Goal: Task Accomplishment & Management: Use online tool/utility

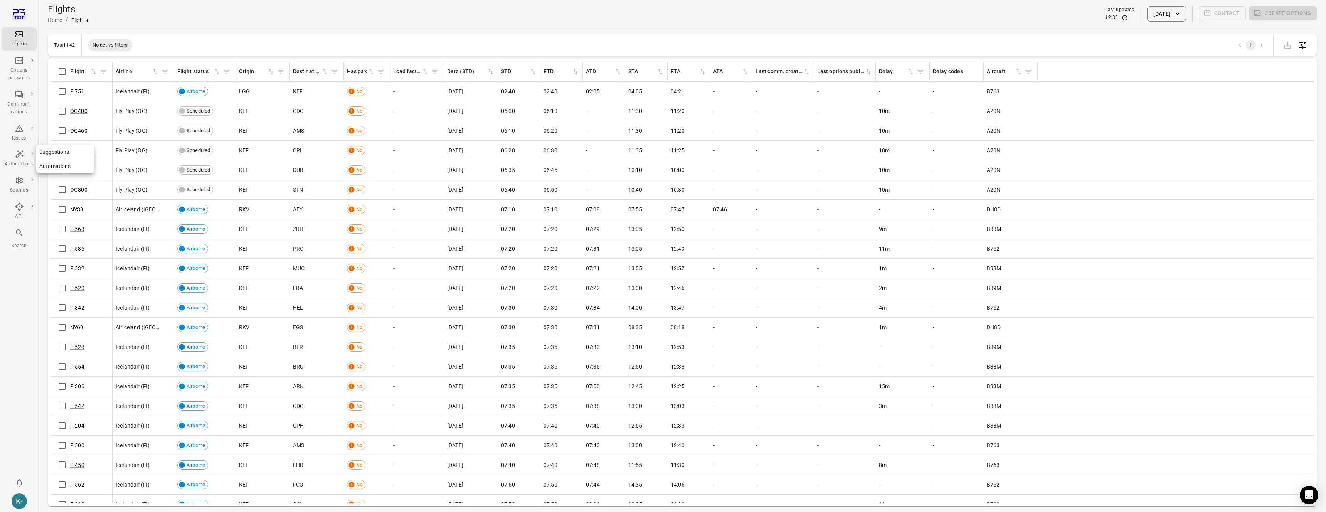
click at [48, 153] on link "Suggestions" at bounding box center [65, 152] width 58 height 14
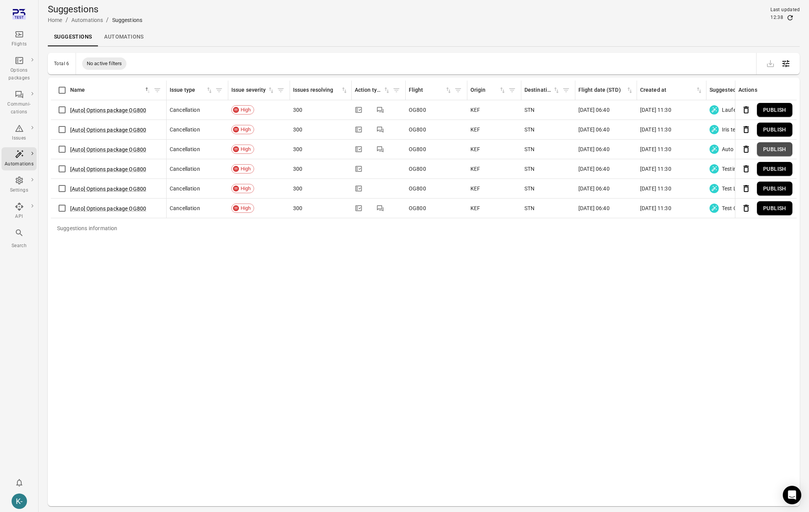
click at [772, 148] on button "Publish" at bounding box center [774, 149] width 35 height 14
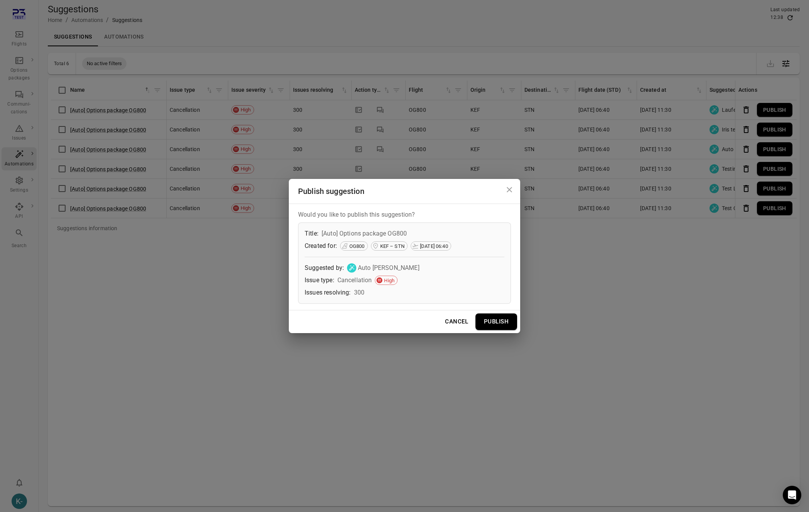
click at [506, 319] on button "Publish" at bounding box center [496, 321] width 42 height 16
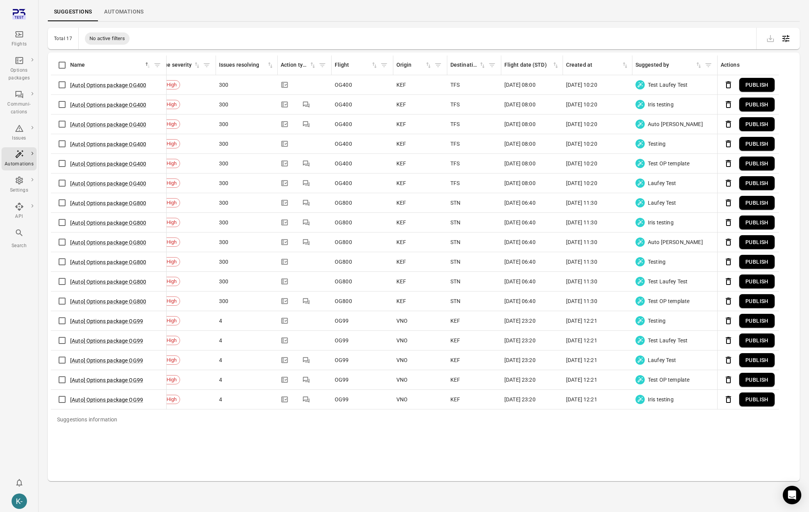
scroll to position [0, 95]
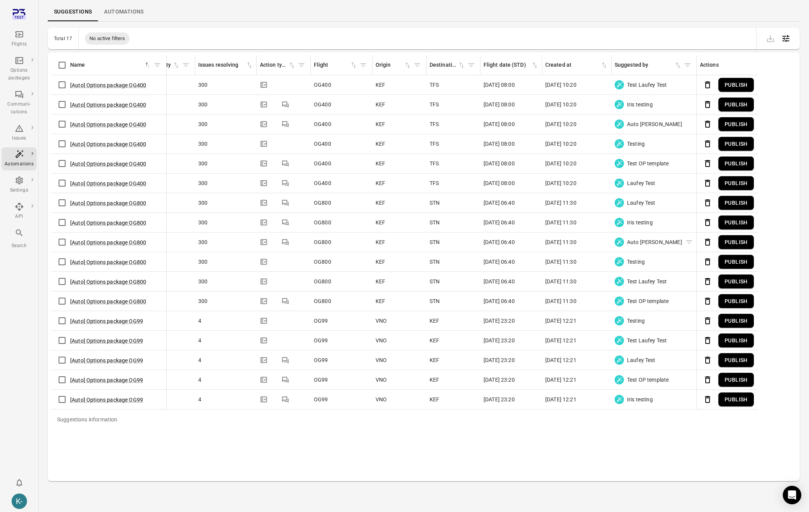
click at [672, 242] on span "Auto [PERSON_NAME]" at bounding box center [654, 242] width 55 height 8
drag, startPoint x: 678, startPoint y: 242, endPoint x: 626, endPoint y: 242, distance: 51.3
click at [626, 242] on div "Auto [PERSON_NAME]" at bounding box center [653, 241] width 78 height 9
copy tr "Auto Elsa Cancelled Publish"
click at [49, 165] on link "Automations" at bounding box center [65, 166] width 58 height 14
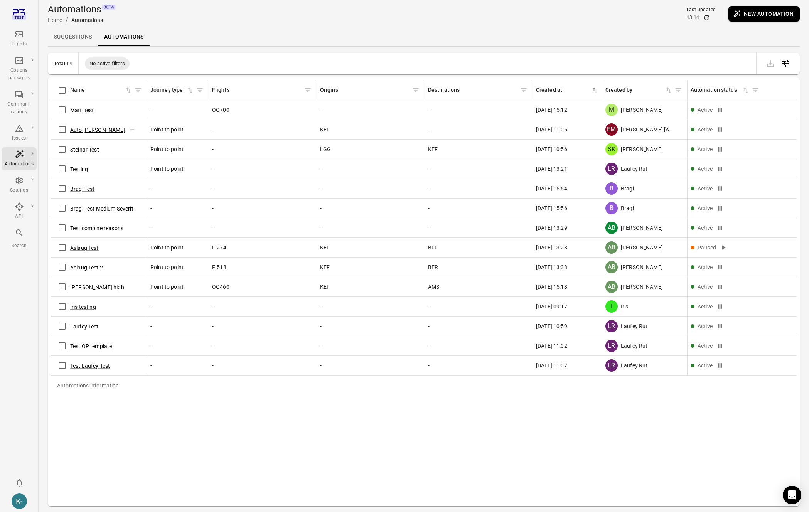
click at [81, 129] on button "Auto [PERSON_NAME]" at bounding box center [97, 130] width 55 height 8
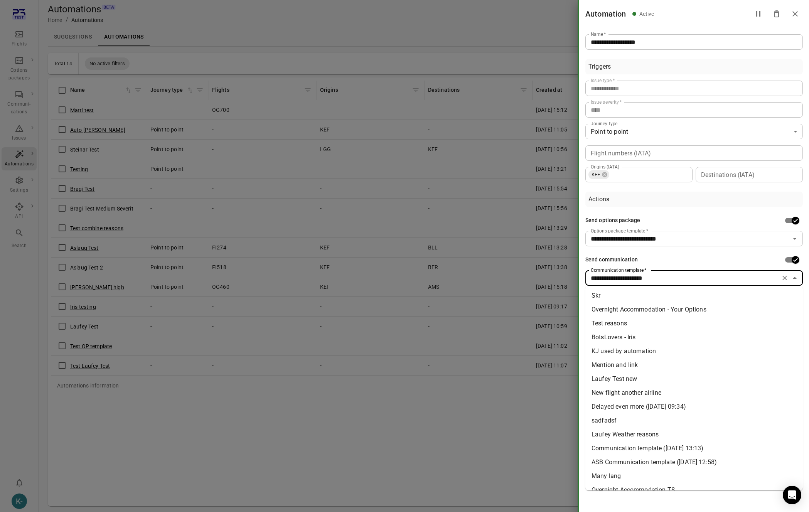
drag, startPoint x: 672, startPoint y: 280, endPoint x: 583, endPoint y: 273, distance: 89.0
click at [583, 273] on div "**********" at bounding box center [694, 168] width 230 height 281
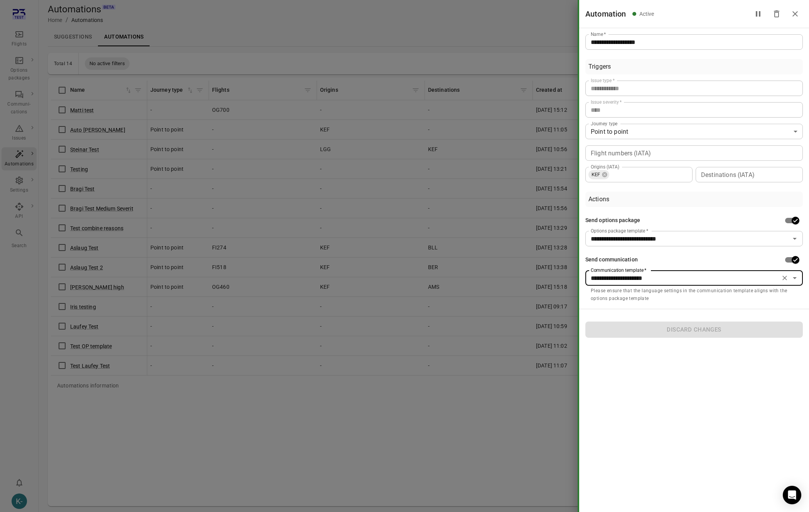
click at [631, 257] on div "Send communication" at bounding box center [611, 260] width 52 height 8
click at [10, 77] on div at bounding box center [404, 256] width 809 height 512
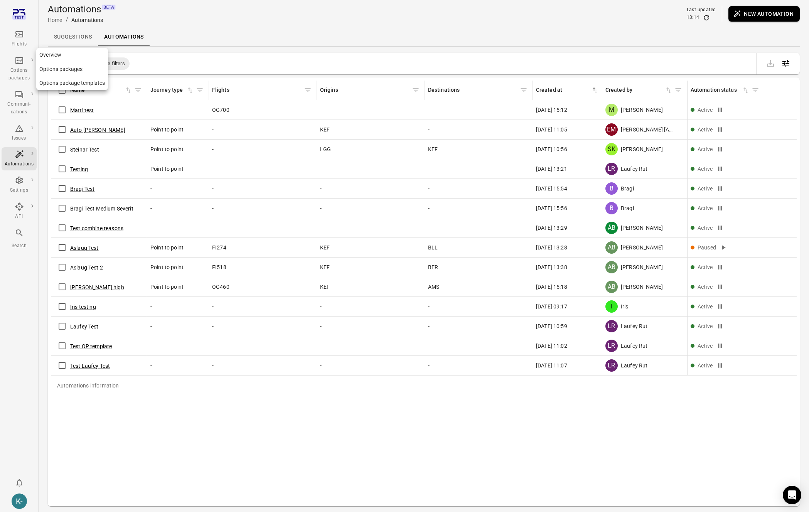
click at [60, 82] on link "Options package templates" at bounding box center [72, 83] width 72 height 14
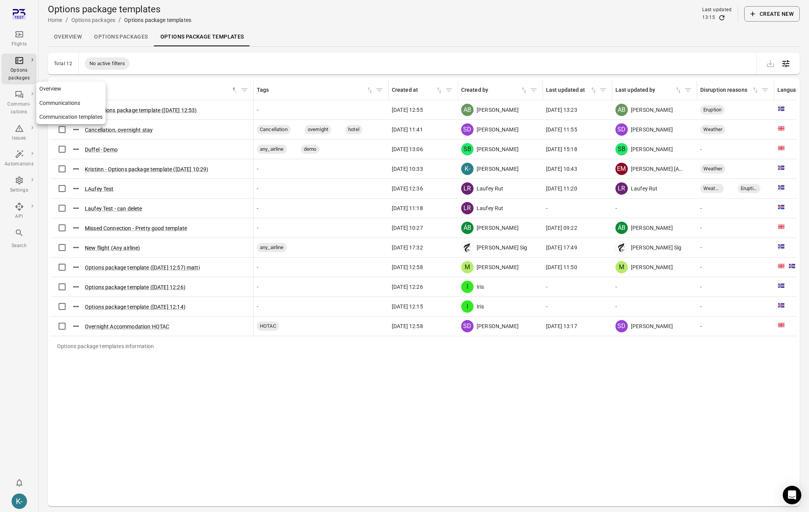
click at [64, 119] on link "Communication templates" at bounding box center [70, 117] width 69 height 14
click at [182, 442] on div "Options package templates information Name sorted ascending Tags Created at Cre…" at bounding box center [423, 292] width 745 height 422
